Goal: Check status

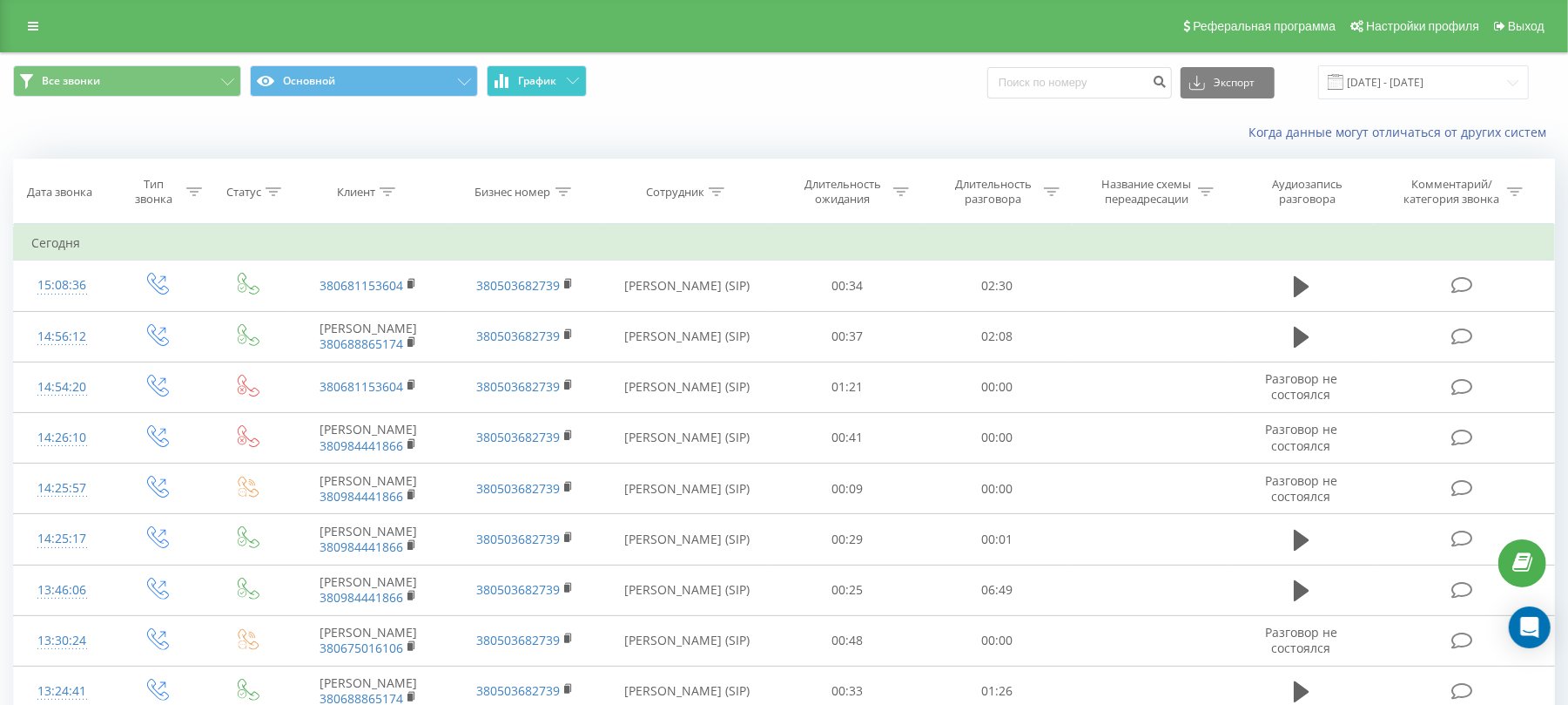
click at [553, 87] on span "График" at bounding box center [539, 81] width 39 height 12
